Goal: Find specific page/section: Find specific page/section

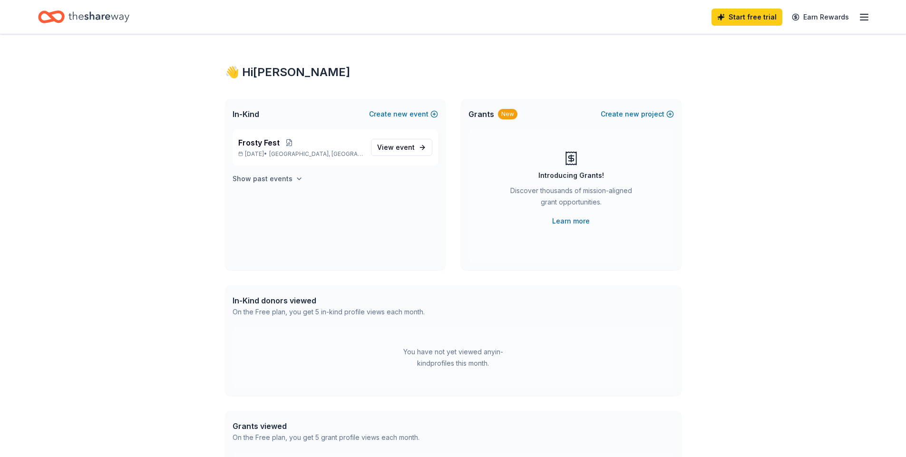
click at [295, 180] on icon "button" at bounding box center [299, 179] width 8 height 8
click at [393, 201] on span "View event" at bounding box center [396, 206] width 38 height 11
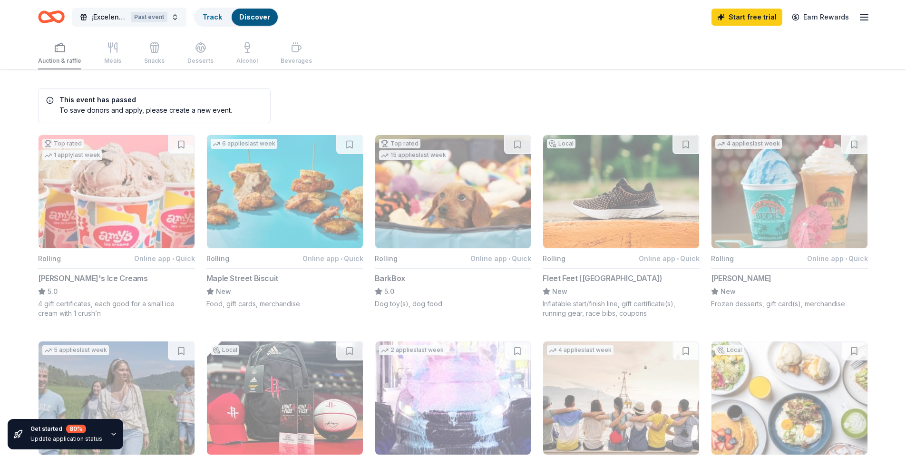
click at [117, 20] on span "¡Excelente!" at bounding box center [109, 16] width 36 height 11
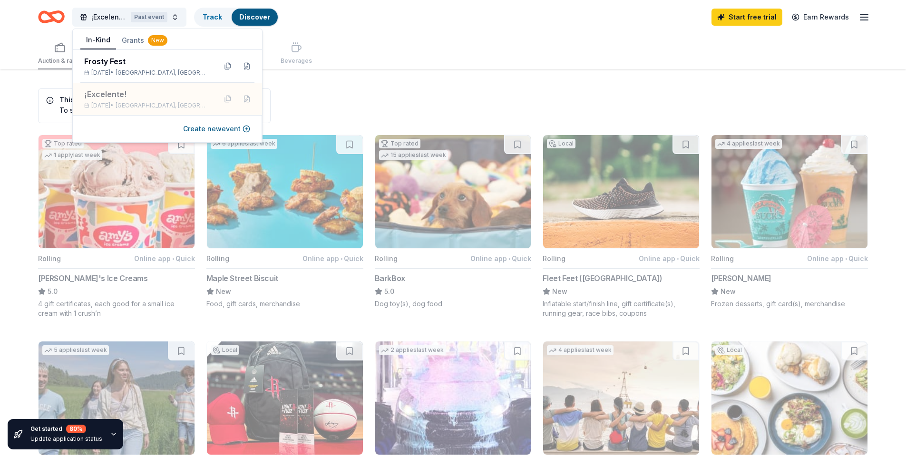
click at [417, 62] on div "Auction & raffle Meals Snacks Desserts Alcohol Beverages" at bounding box center [453, 51] width 830 height 35
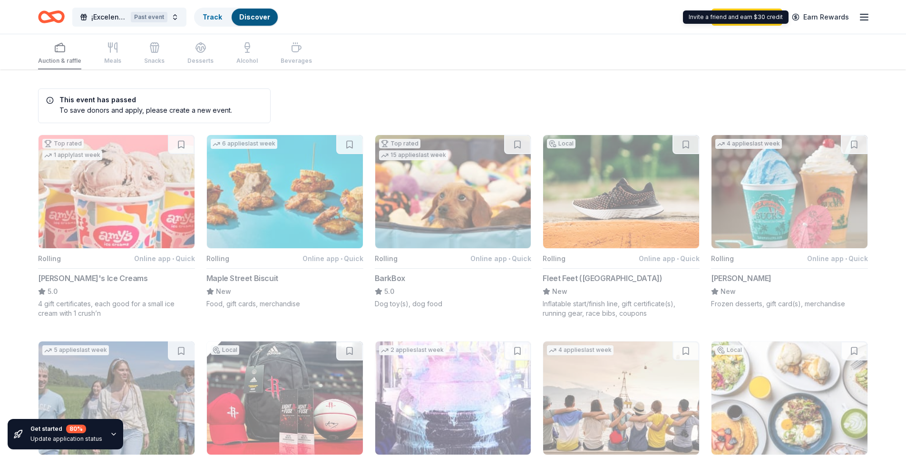
click at [867, 13] on icon "button" at bounding box center [864, 16] width 11 height 11
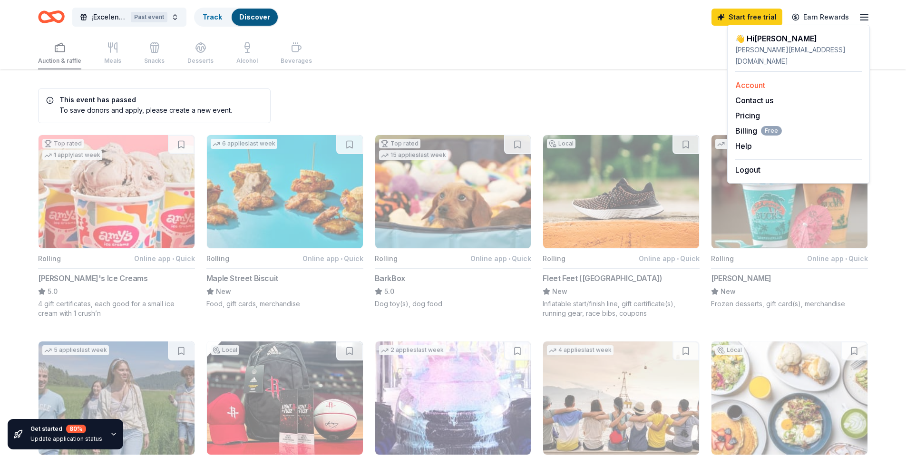
click at [768, 79] on div "Account" at bounding box center [799, 84] width 127 height 11
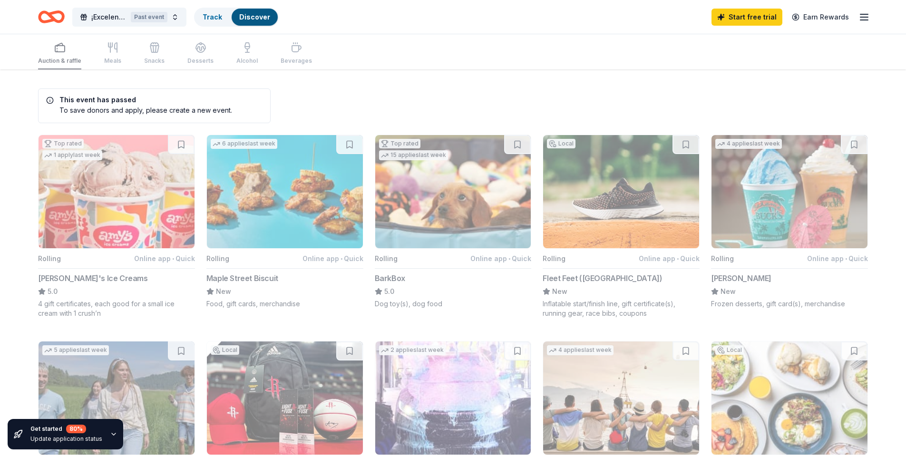
click at [862, 14] on line "button" at bounding box center [865, 14] width 8 height 0
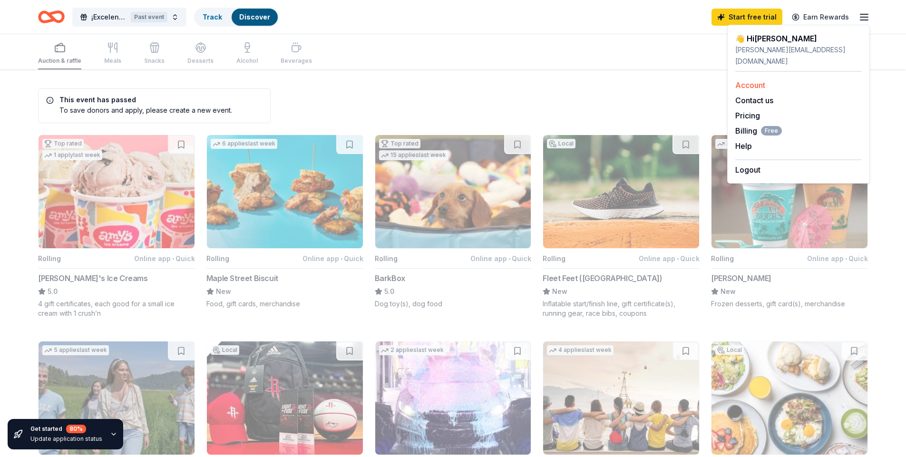
click at [744, 80] on link "Account" at bounding box center [751, 85] width 30 height 10
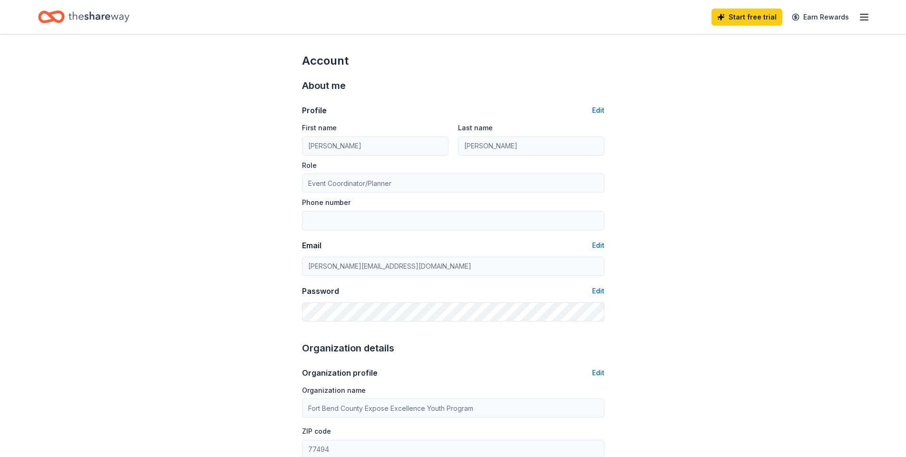
click at [744, 75] on div "Account About me Profile Edit First name [PERSON_NAME] Last name [PERSON_NAME] …" at bounding box center [453, 459] width 906 height 850
